Goal: Information Seeking & Learning: Understand process/instructions

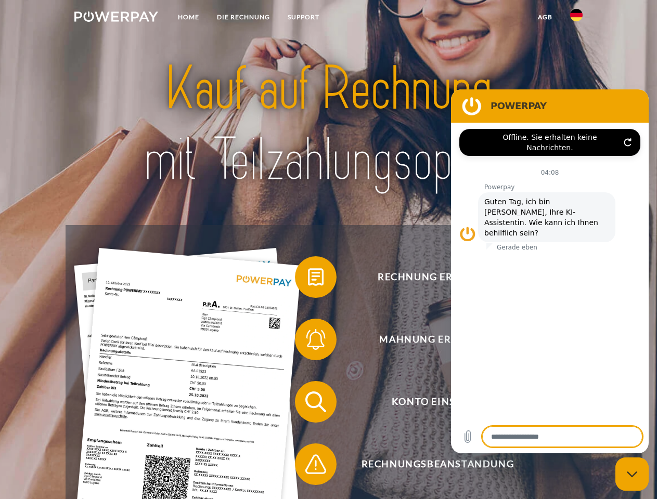
click at [116, 18] on img at bounding box center [116, 16] width 84 height 10
click at [576, 18] on img at bounding box center [576, 15] width 12 height 12
click at [545, 17] on link "agb" at bounding box center [545, 17] width 32 height 19
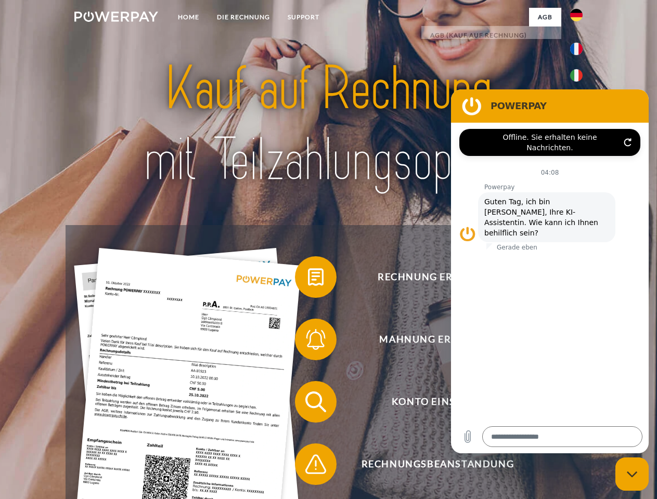
click at [308, 279] on span at bounding box center [300, 277] width 52 height 52
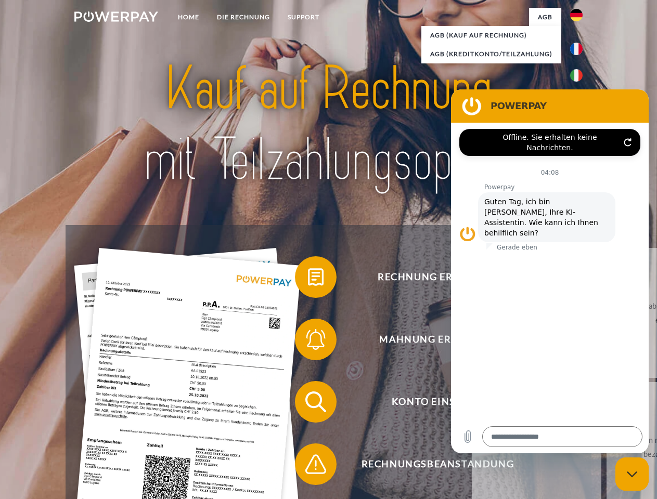
click at [472, 342] on link "zurück" at bounding box center [537, 313] width 130 height 130
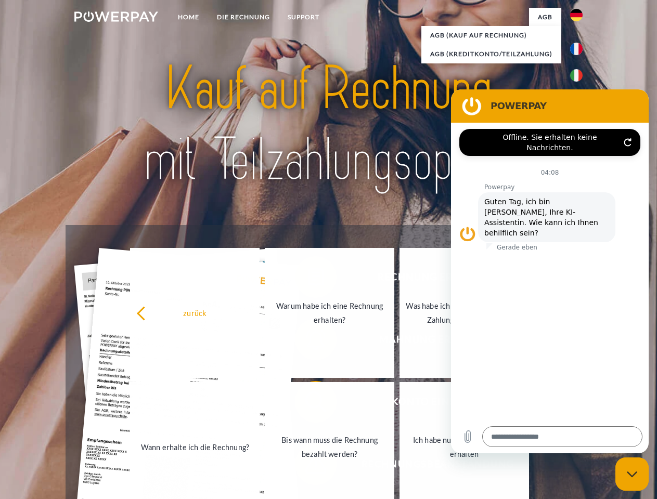
click at [260, 404] on link "Wann erhalte ich die Rechnung?" at bounding box center [195, 447] width 130 height 130
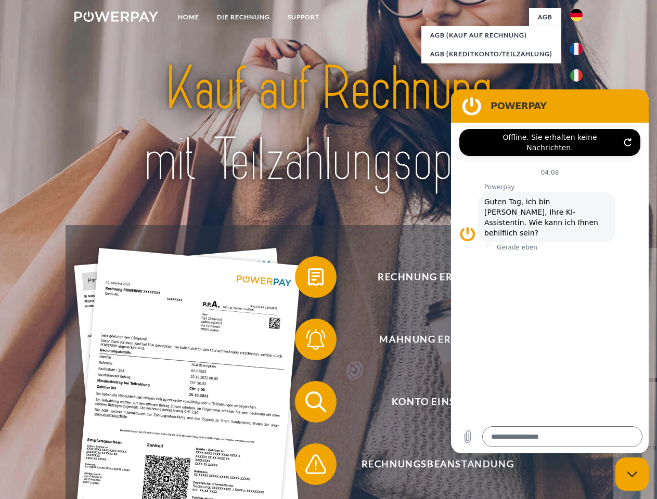
click at [308, 467] on span at bounding box center [300, 464] width 52 height 52
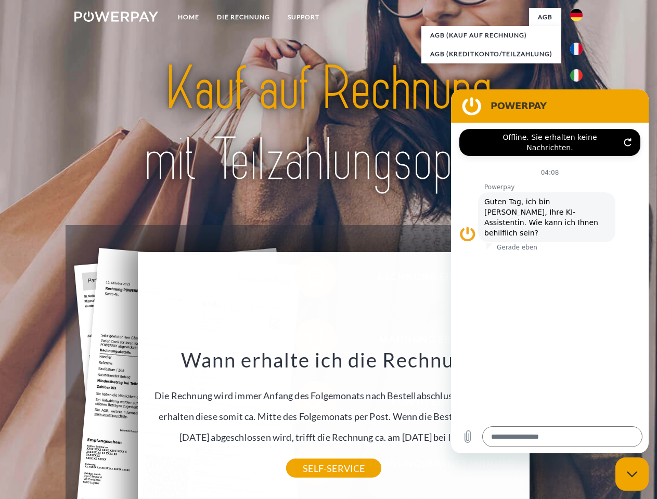
click at [632, 474] on icon "Messaging-Fenster schließen" at bounding box center [632, 474] width 11 height 7
type textarea "*"
